Goal: Information Seeking & Learning: Learn about a topic

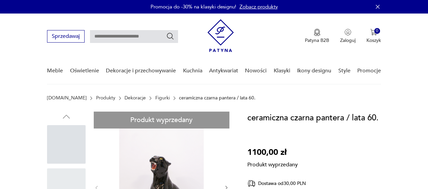
click at [155, 97] on link "Figurki" at bounding box center [162, 98] width 15 height 5
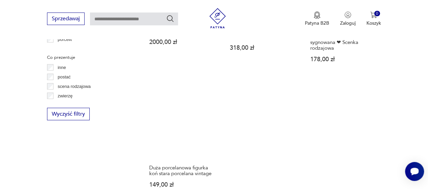
scroll to position [958, 0]
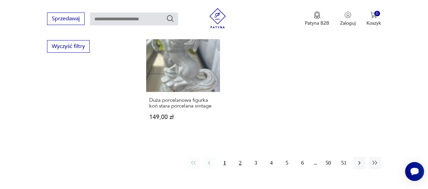
click at [240, 164] on button "2" at bounding box center [240, 163] width 12 height 12
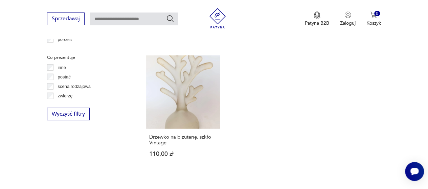
scroll to position [958, 0]
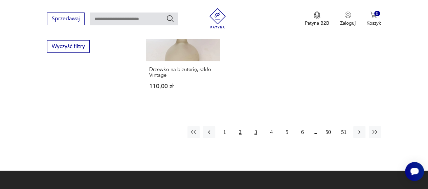
click at [255, 126] on button "3" at bounding box center [256, 132] width 12 height 12
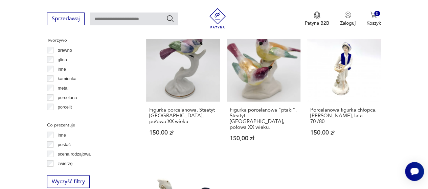
scroll to position [958, 0]
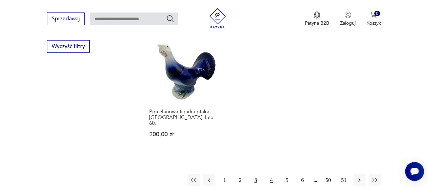
click at [269, 174] on button "4" at bounding box center [272, 180] width 12 height 12
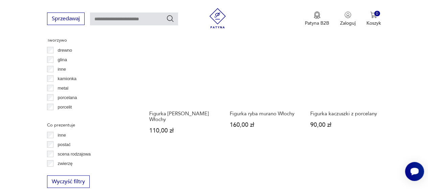
scroll to position [958, 0]
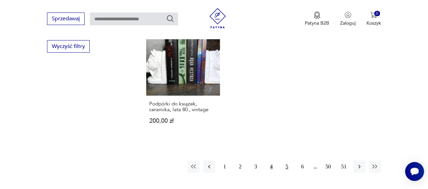
click at [287, 161] on button "5" at bounding box center [287, 167] width 12 height 12
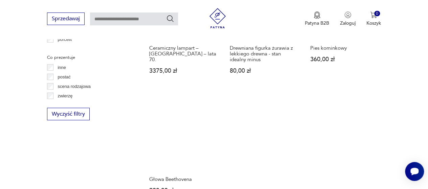
scroll to position [958, 0]
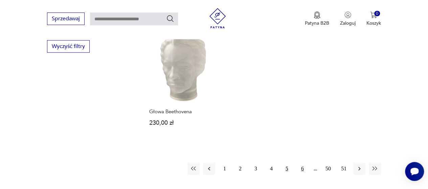
click at [304, 163] on button "6" at bounding box center [303, 169] width 12 height 12
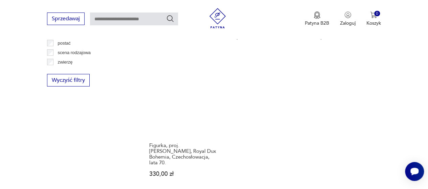
scroll to position [1060, 0]
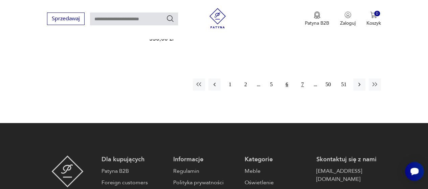
click at [301, 79] on button "7" at bounding box center [303, 85] width 12 height 12
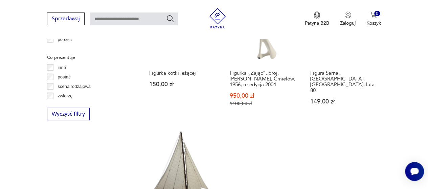
scroll to position [1026, 0]
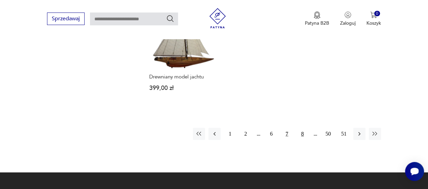
click at [302, 128] on button "8" at bounding box center [303, 134] width 12 height 12
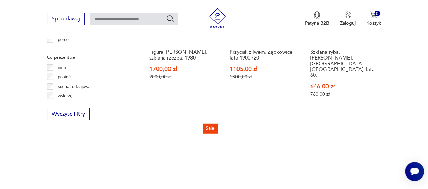
scroll to position [1026, 0]
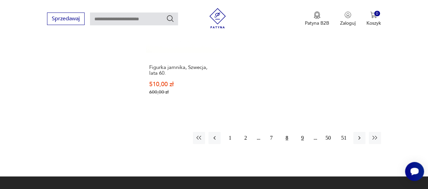
click at [303, 132] on button "9" at bounding box center [303, 138] width 12 height 12
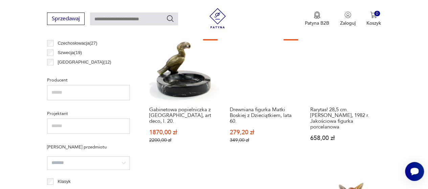
scroll to position [450, 0]
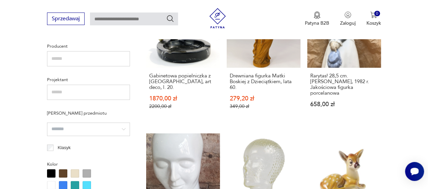
click at [48, 173] on div at bounding box center [51, 173] width 8 height 8
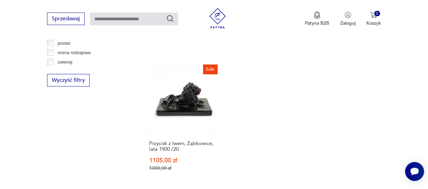
scroll to position [1060, 0]
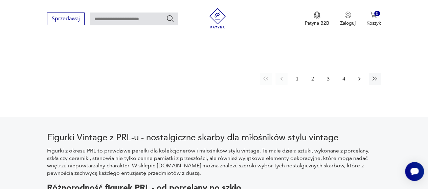
click at [354, 73] on button "button" at bounding box center [360, 79] width 12 height 12
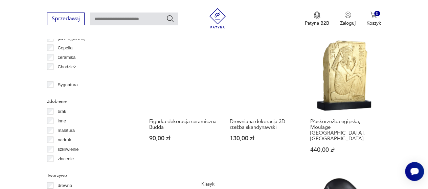
scroll to position [789, 0]
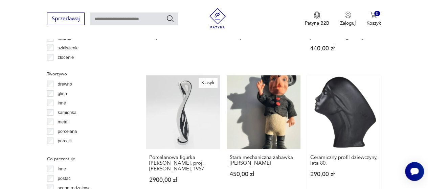
click at [336, 105] on link "Ceramiczny profil dziewczyny, lata 80. 290,00 zł" at bounding box center [345, 136] width 74 height 121
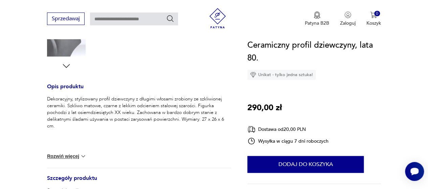
scroll to position [203, 0]
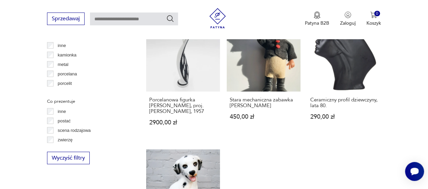
scroll to position [982, 0]
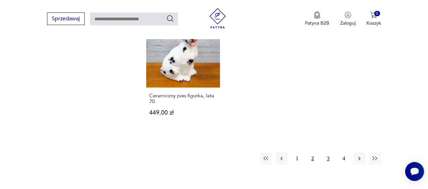
click at [329, 153] on button "3" at bounding box center [328, 159] width 12 height 12
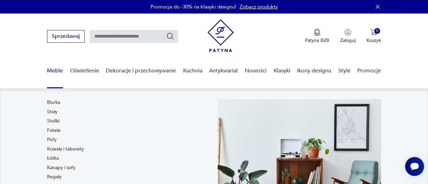
click at [66, 151] on link "Krzesła i taborety" at bounding box center [65, 149] width 37 height 7
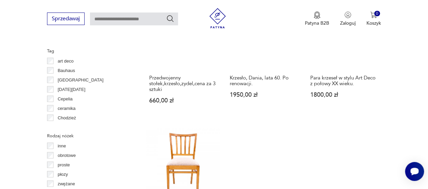
scroll to position [755, 0]
